Goal: Task Accomplishment & Management: Complete application form

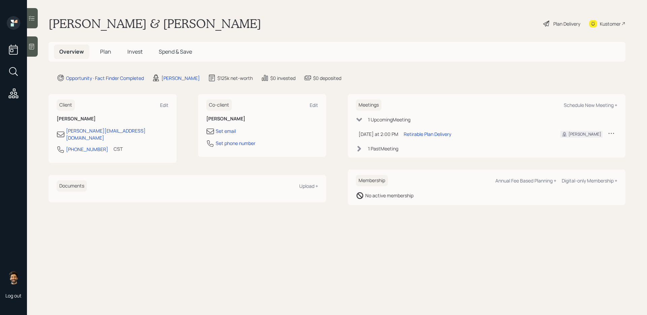
click at [133, 49] on span "Invest" at bounding box center [134, 51] width 15 height 7
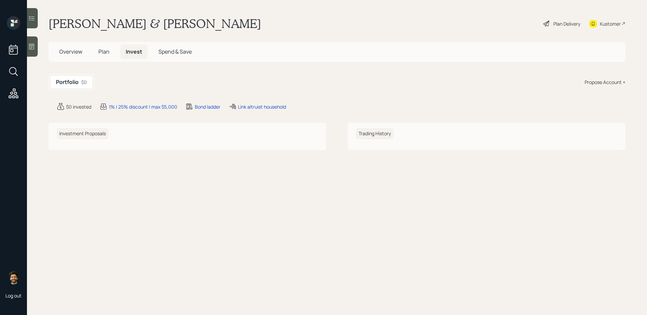
click at [73, 49] on span "Overview" at bounding box center [70, 51] width 23 height 7
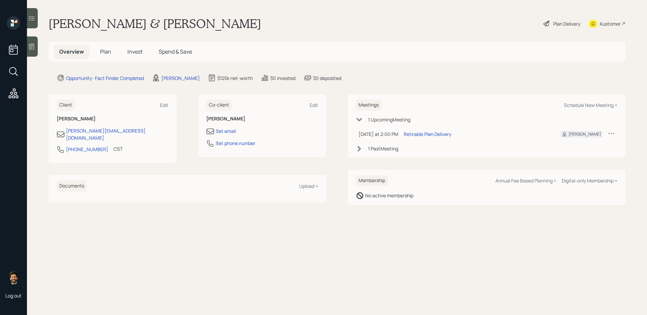
click at [108, 50] on span "Plan" at bounding box center [105, 51] width 11 height 7
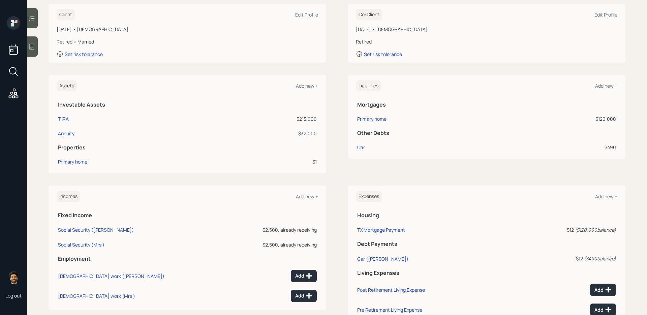
scroll to position [100, 0]
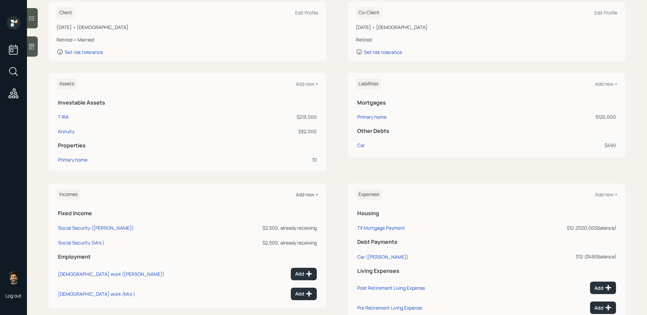
click at [306, 196] on div "Add new +" at bounding box center [307, 194] width 22 height 6
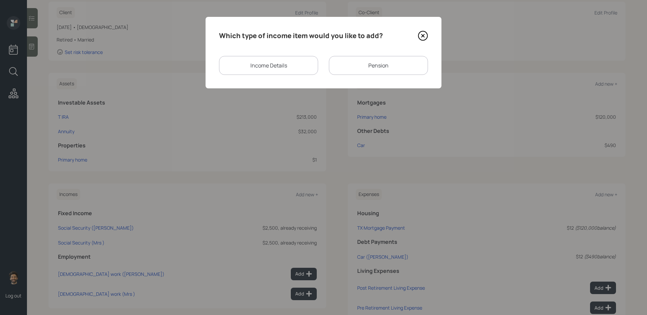
click at [347, 69] on div "Pension" at bounding box center [378, 65] width 99 height 19
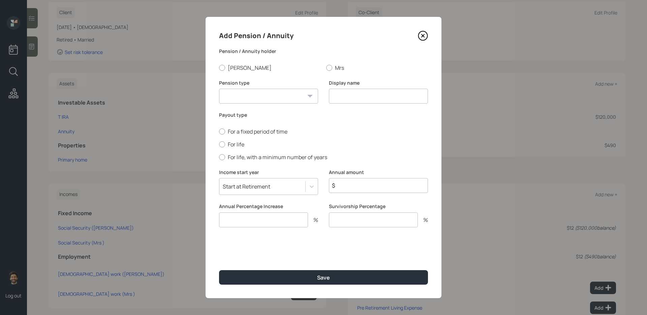
click at [251, 94] on select "Pension Annuity" at bounding box center [268, 96] width 99 height 15
select select "pension"
click at [219, 89] on select "Pension Annuity" at bounding box center [268, 96] width 99 height 15
click at [355, 94] on input at bounding box center [378, 96] width 99 height 15
type input "Pension"
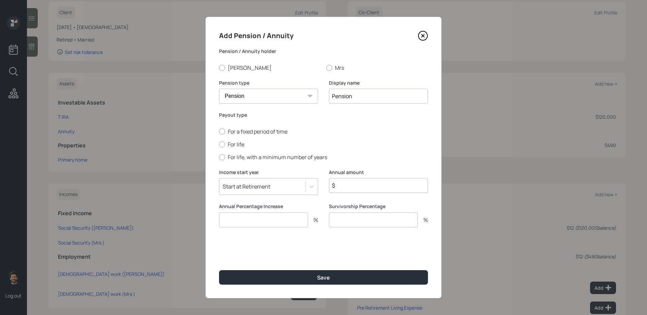
click at [237, 140] on div "For a fixed period of time For life For life, with a minimum number of years" at bounding box center [323, 144] width 209 height 33
click at [224, 144] on div at bounding box center [222, 144] width 6 height 6
click at [219, 144] on input "For life" at bounding box center [219, 144] width 0 height 0
radio input "true"
click at [224, 68] on div at bounding box center [222, 68] width 6 height 6
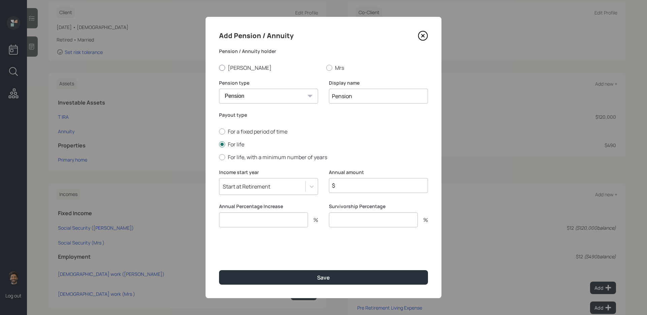
click at [219, 68] on input "[PERSON_NAME]" at bounding box center [219, 67] width 0 height 0
radio input "true"
click at [345, 183] on input "$" at bounding box center [378, 185] width 99 height 15
type input "$ 3,300"
type input "0"
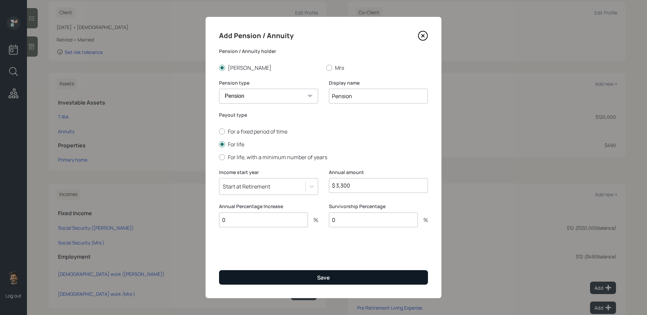
type input "0"
click at [310, 256] on button "Save" at bounding box center [323, 277] width 209 height 14
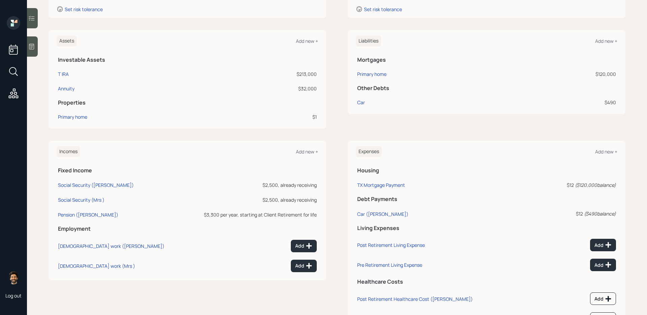
scroll to position [149, 0]
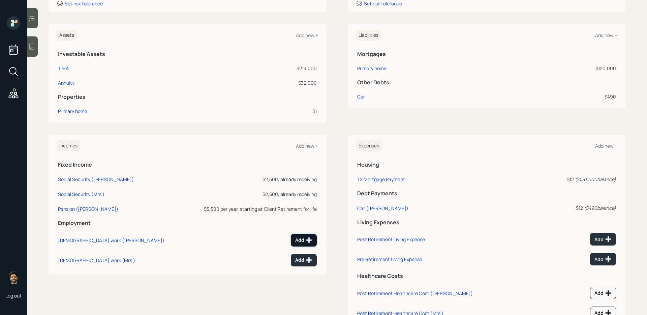
click at [306, 242] on icon at bounding box center [309, 240] width 7 height 7
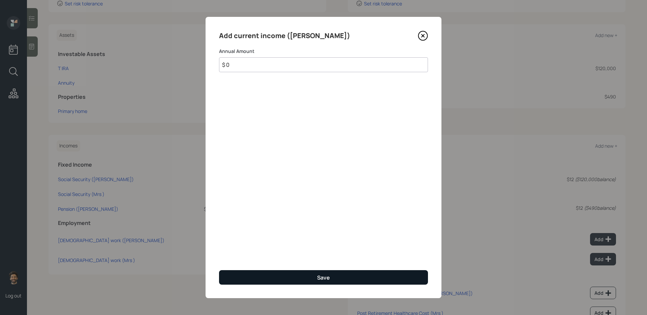
type input "$ 0"
click at [302, 256] on button "Save" at bounding box center [323, 277] width 209 height 14
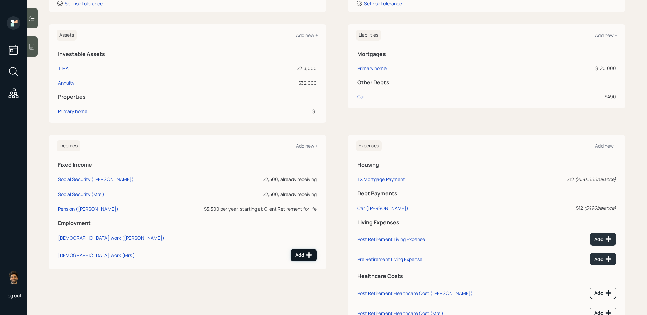
click at [308, 256] on icon at bounding box center [309, 254] width 7 height 7
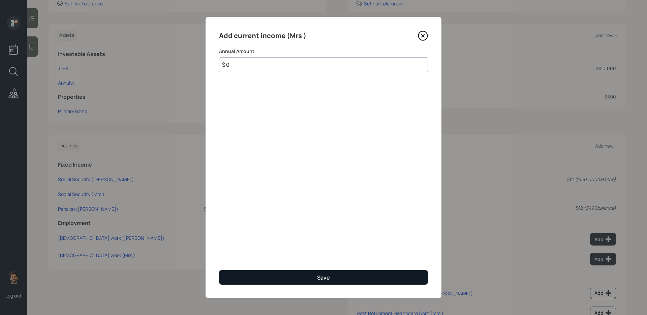
type input "$ 0"
click at [293, 256] on button "Save" at bounding box center [323, 277] width 209 height 14
